Goal: Contribute content: Add original content to the website for others to see

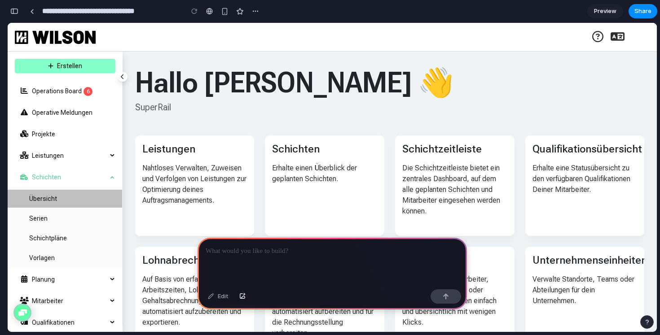
click at [46, 201] on span "Übersicht" at bounding box center [72, 199] width 86 height 18
click at [298, 252] on p at bounding box center [332, 251] width 253 height 11
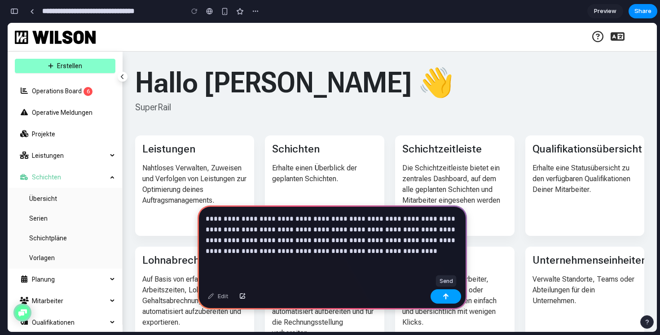
click at [450, 298] on button "button" at bounding box center [445, 296] width 31 height 14
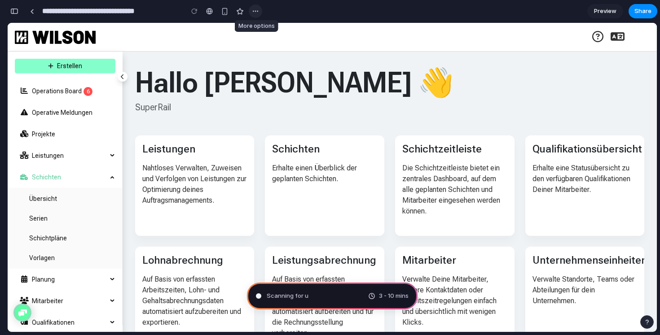
click at [250, 10] on button "button" at bounding box center [255, 10] width 13 height 13
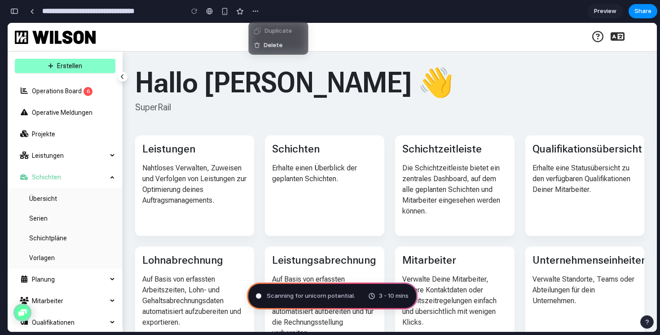
click at [317, 9] on div "Duplicate Delete" at bounding box center [330, 167] width 660 height 335
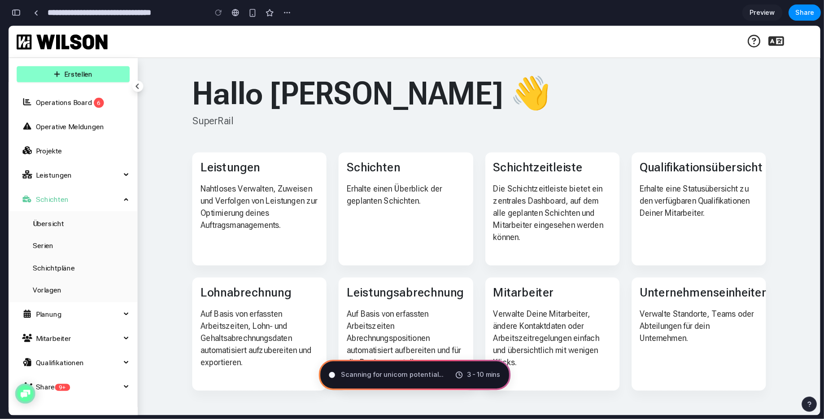
scroll to position [0, 8]
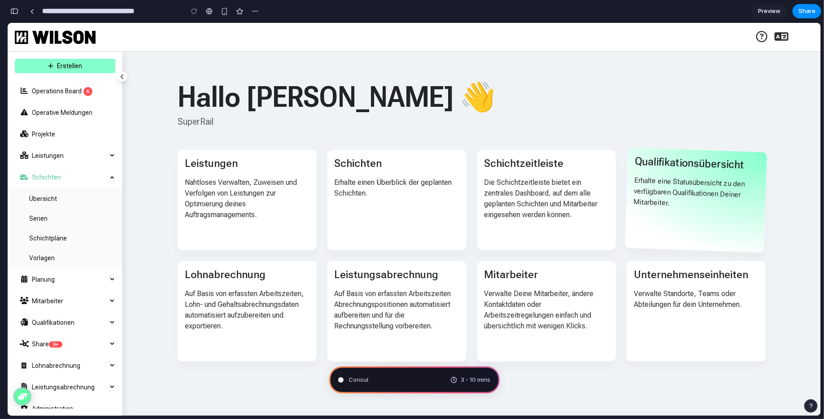
type input "**********"
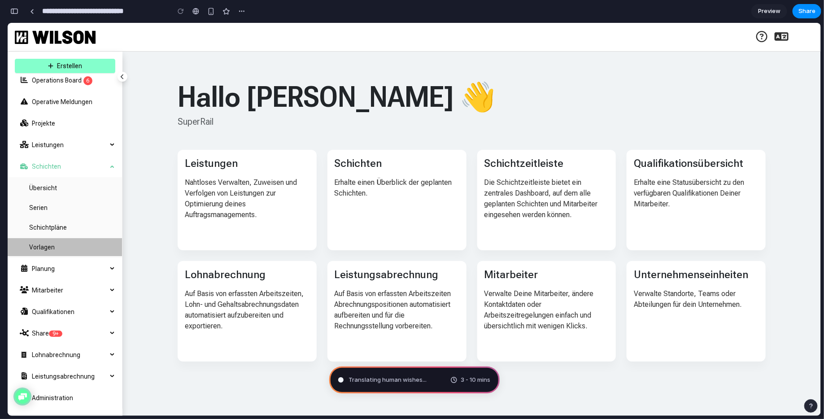
scroll to position [0, 0]
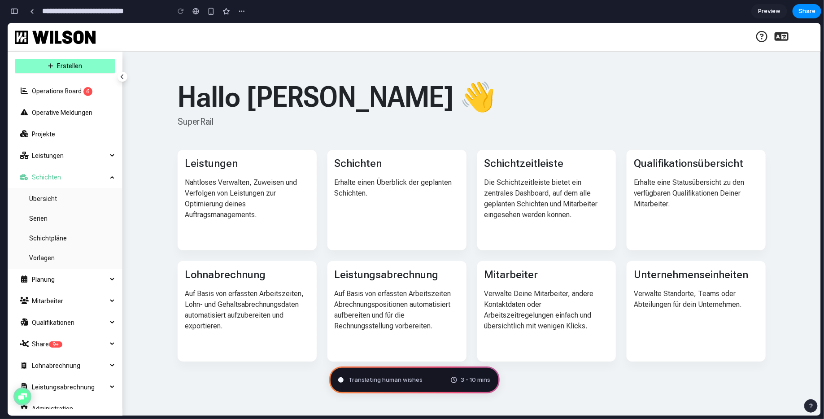
click at [390, 335] on span "Translating human wishes" at bounding box center [386, 380] width 74 height 9
